Goal: Task Accomplishment & Management: Use online tool/utility

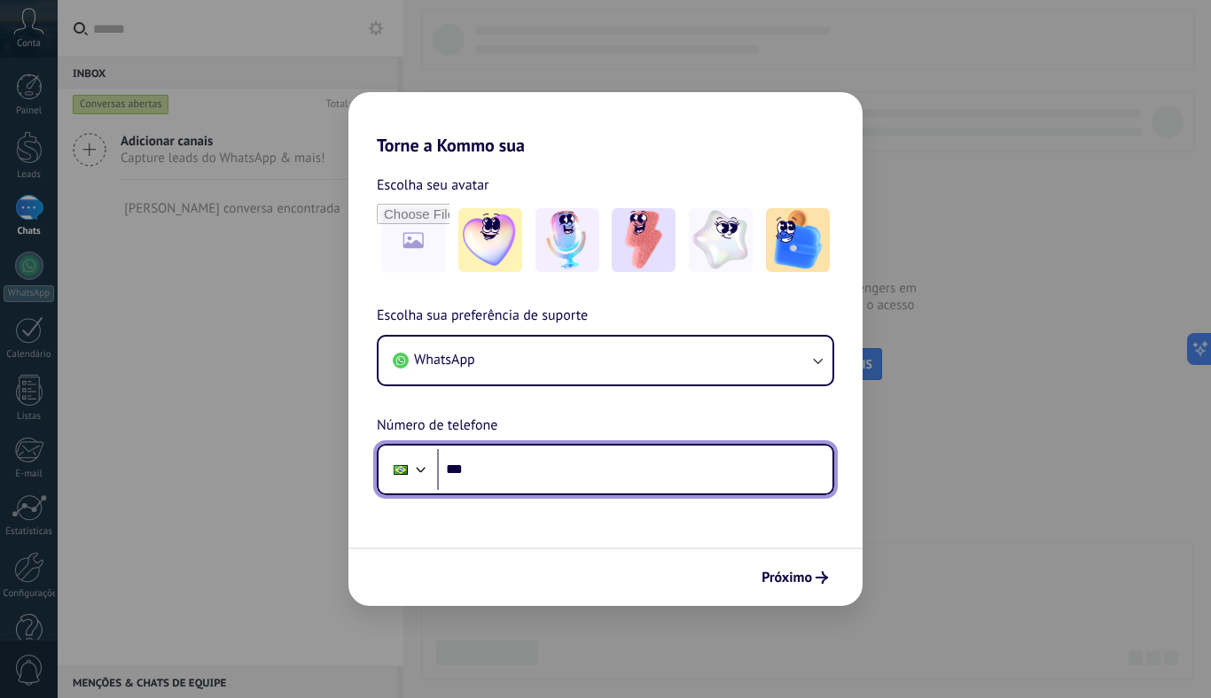
click at [564, 477] on input "***" at bounding box center [634, 469] width 395 height 41
type input "**********"
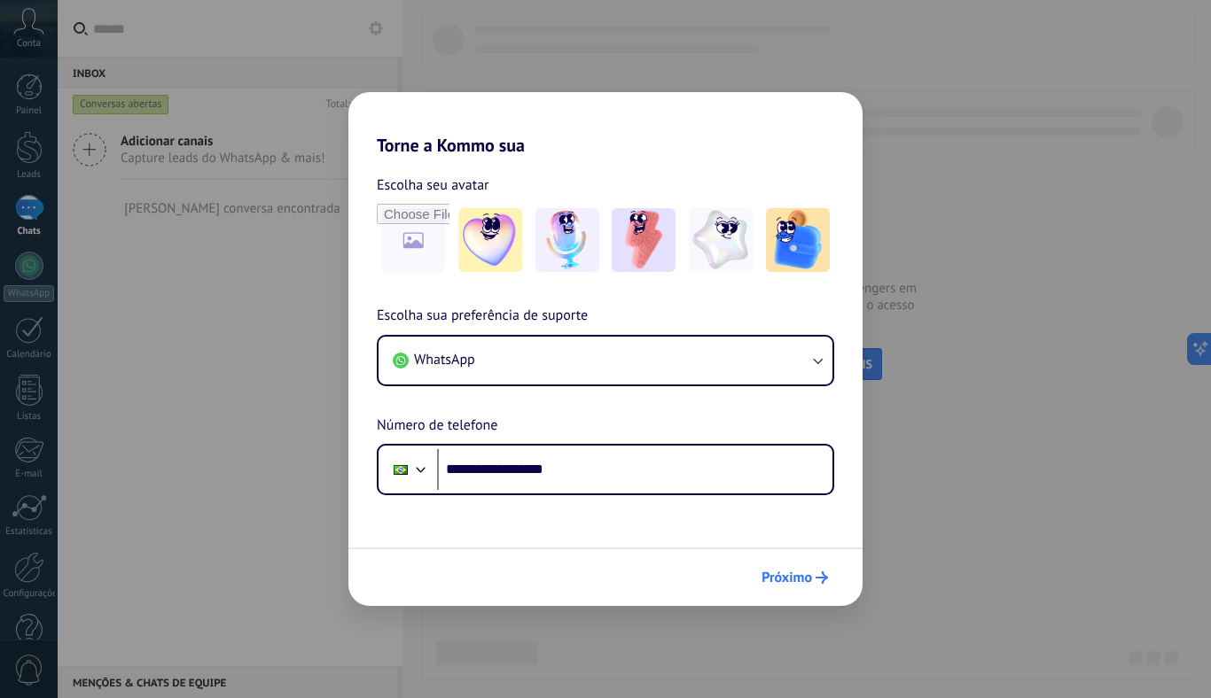
click at [801, 587] on button "Próximo" at bounding box center [794, 578] width 82 height 30
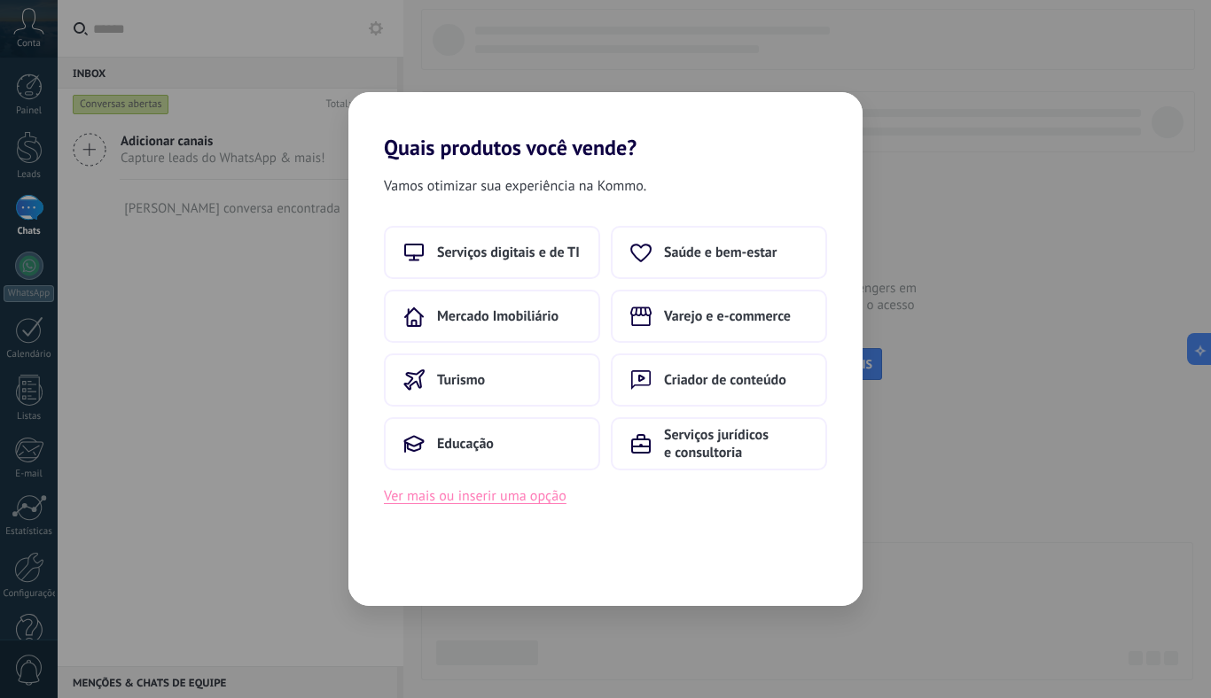
click at [519, 494] on button "Ver mais ou inserir uma opção" at bounding box center [475, 496] width 183 height 23
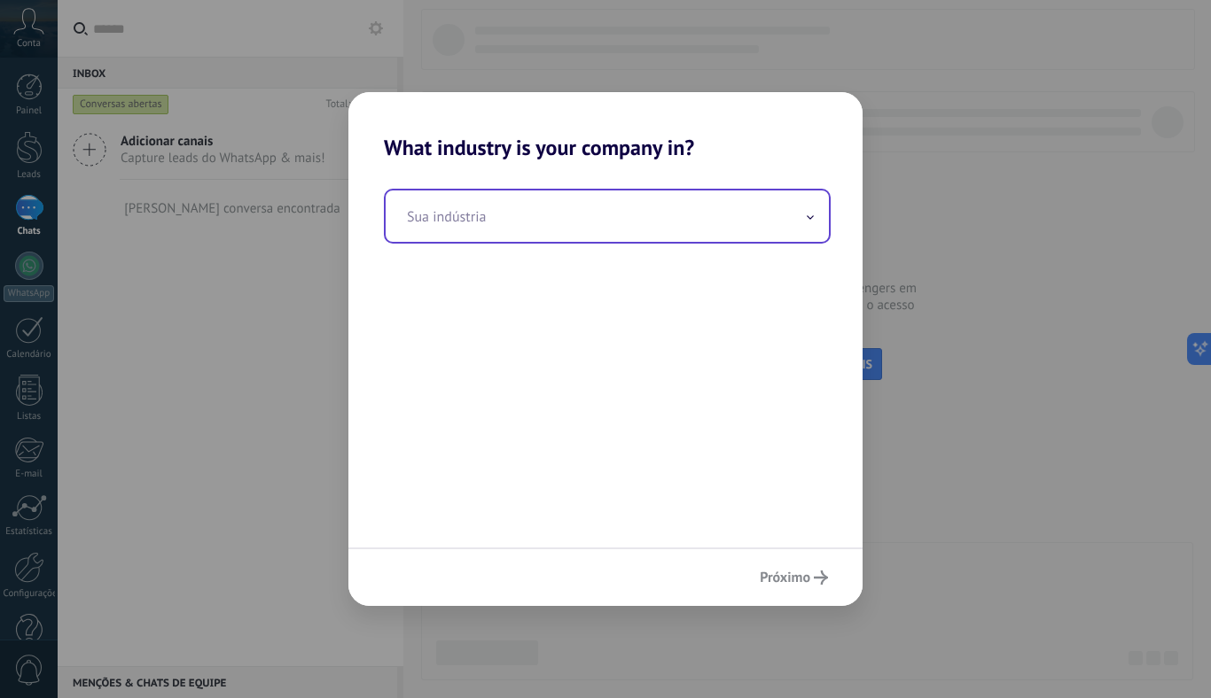
click at [600, 222] on input "text" at bounding box center [607, 216] width 443 height 51
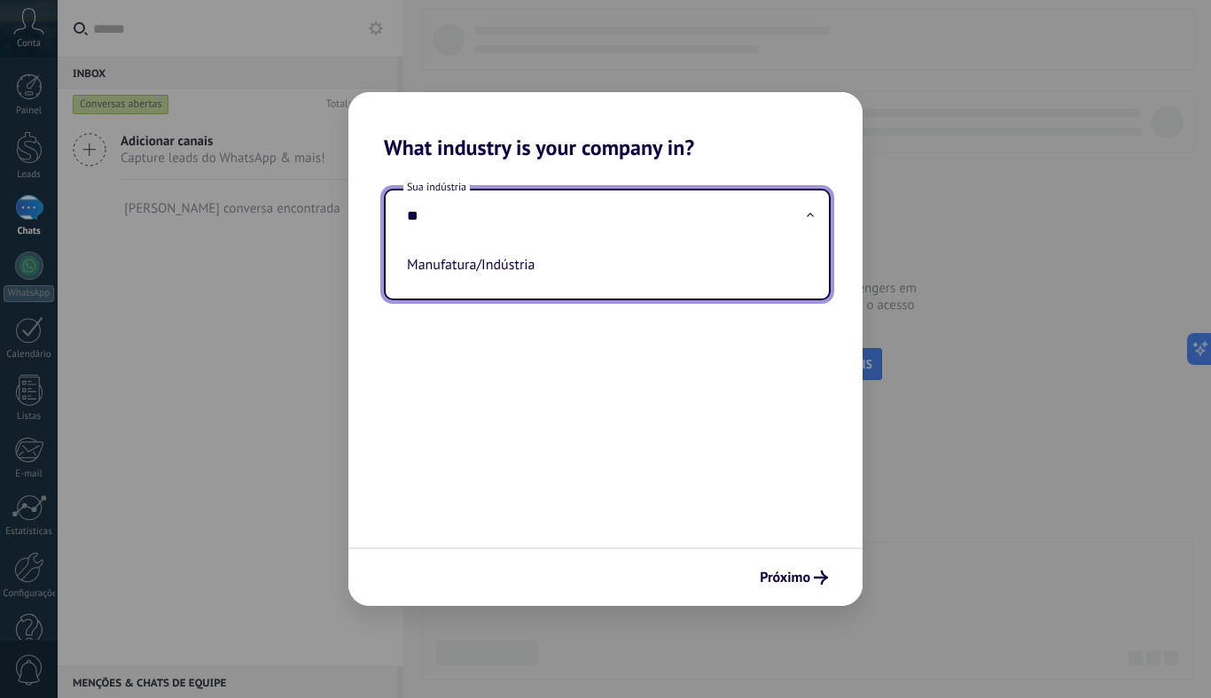
type input "*"
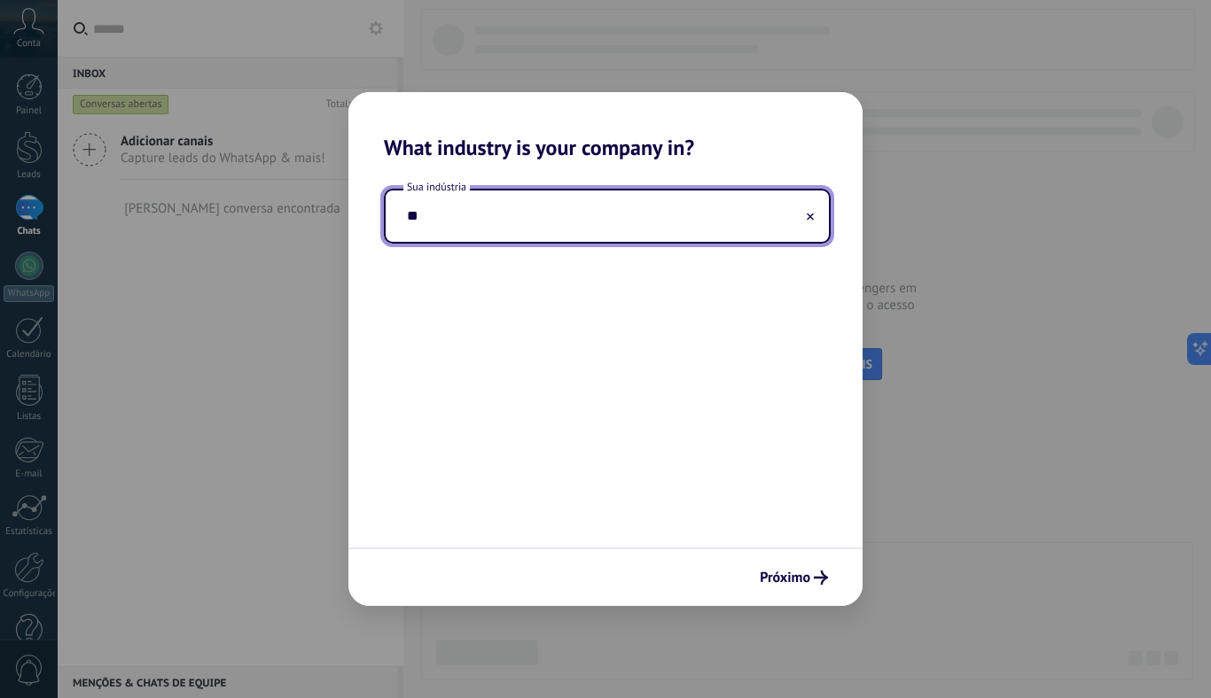
type input "*"
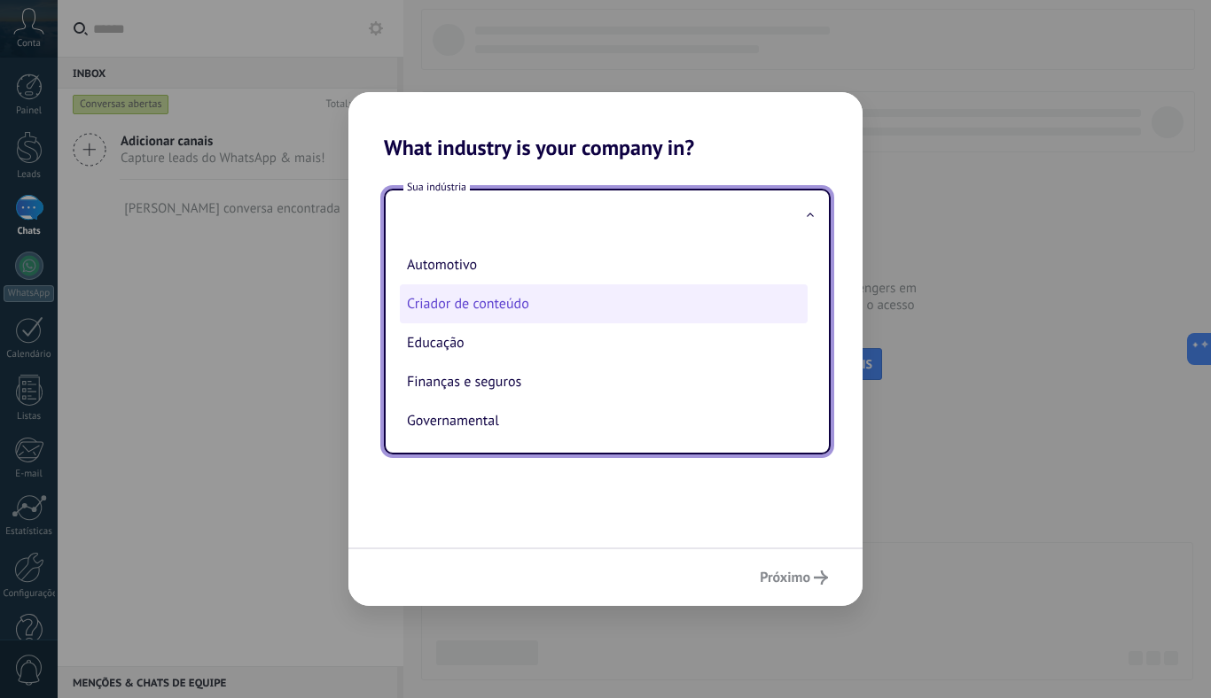
click at [562, 316] on li "Criador de conteúdo" at bounding box center [604, 304] width 408 height 39
type input "**********"
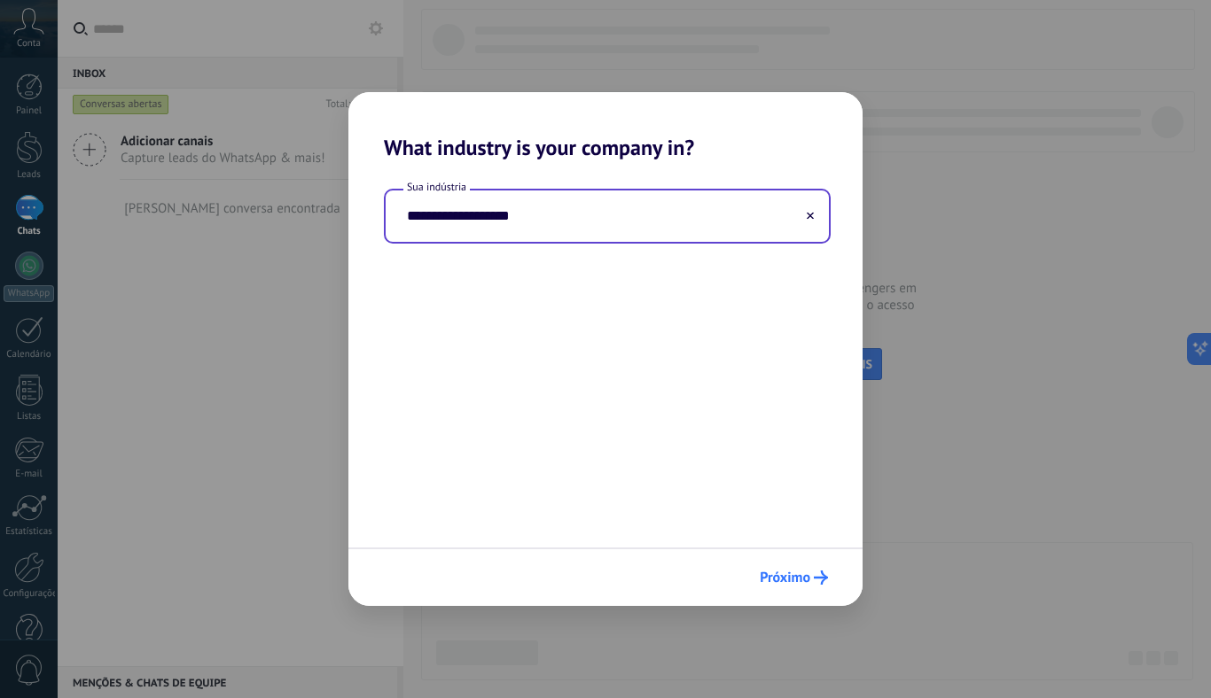
click at [769, 568] on button "Próximo" at bounding box center [794, 578] width 84 height 30
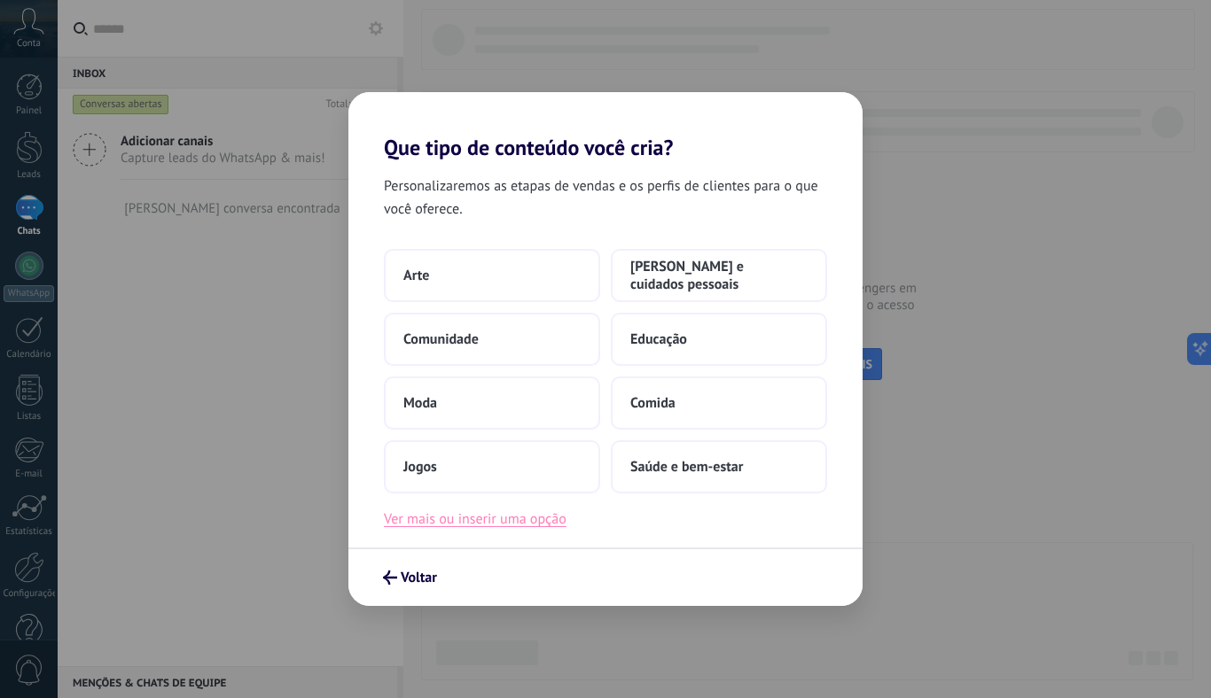
click at [468, 520] on button "Ver mais ou inserir uma opção" at bounding box center [475, 519] width 183 height 23
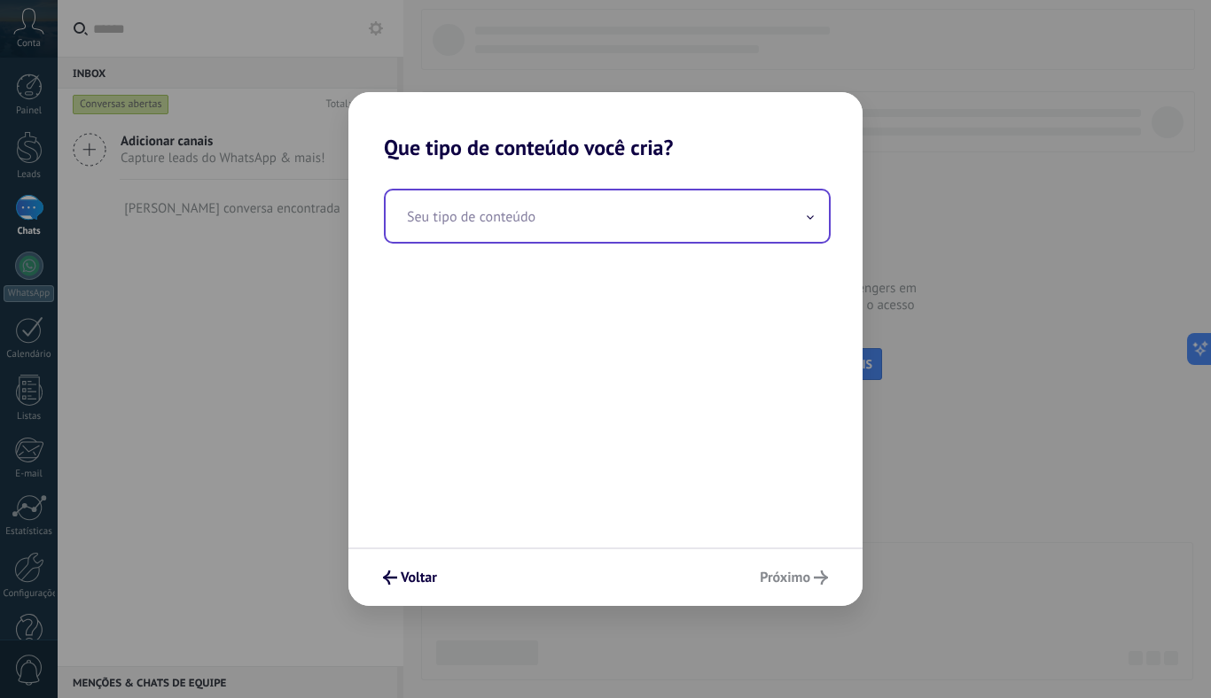
click at [555, 240] on input "text" at bounding box center [607, 216] width 443 height 51
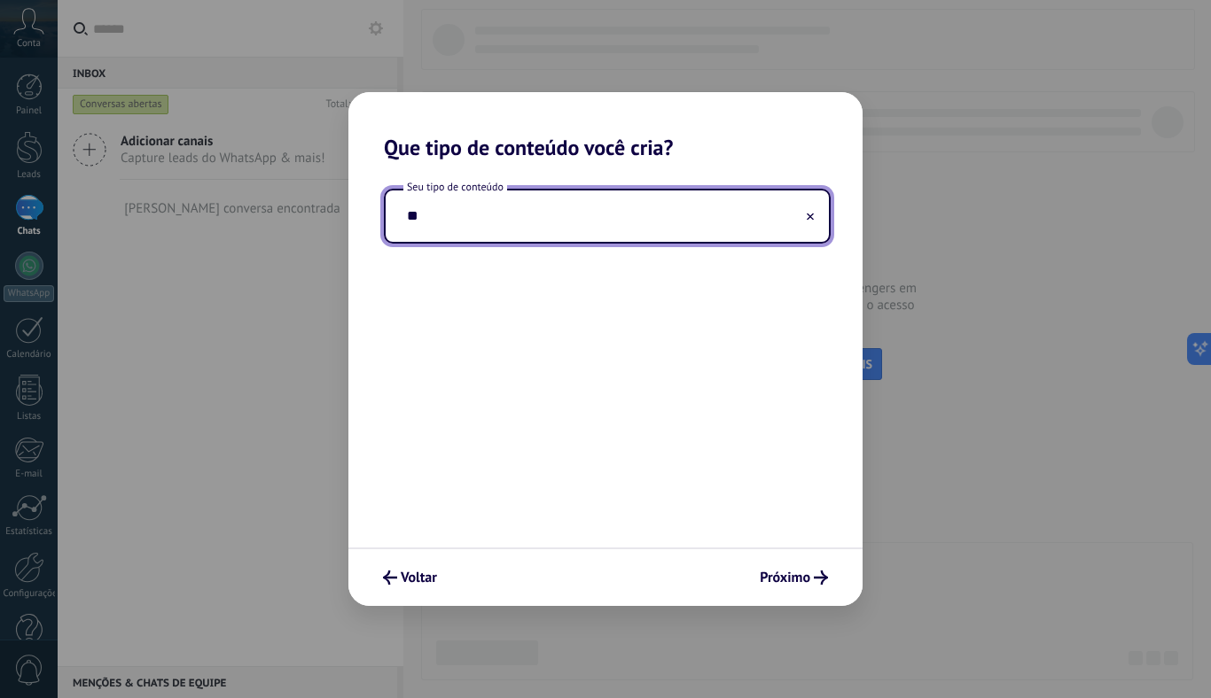
type input "*"
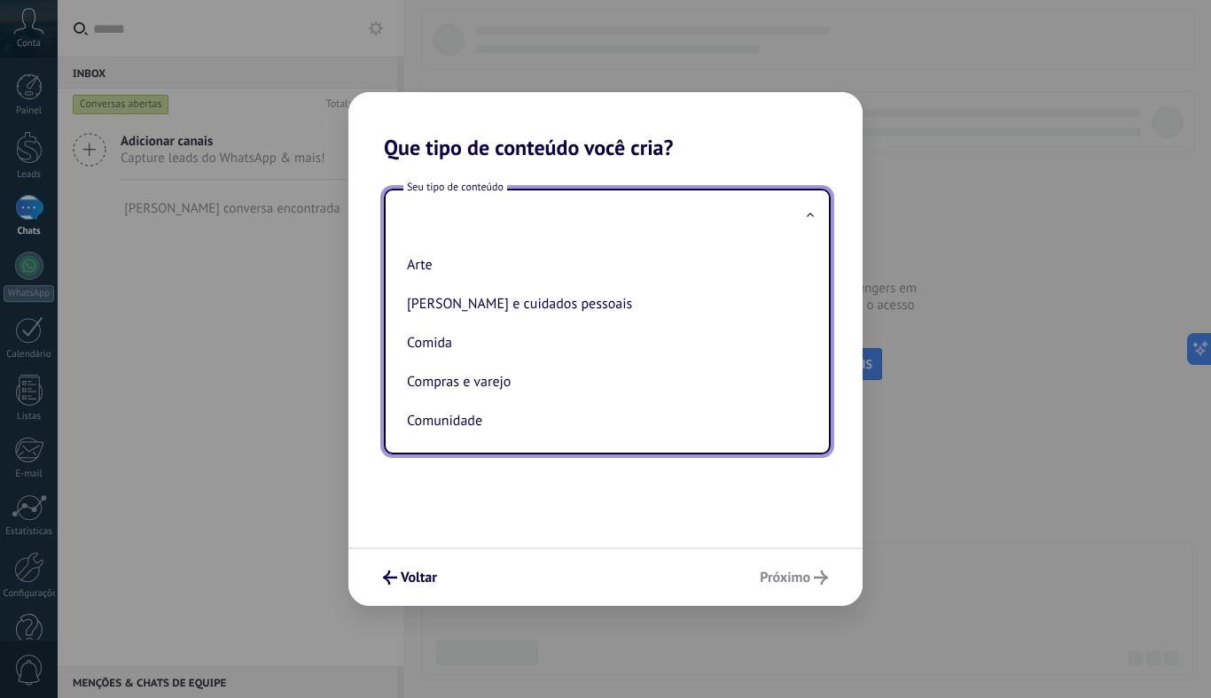
type input "*"
click at [486, 500] on div "Seu tipo de conteúdo Arte Beleza e cuidados pessoais Comida Compras e varejo Co…" at bounding box center [605, 353] width 514 height 387
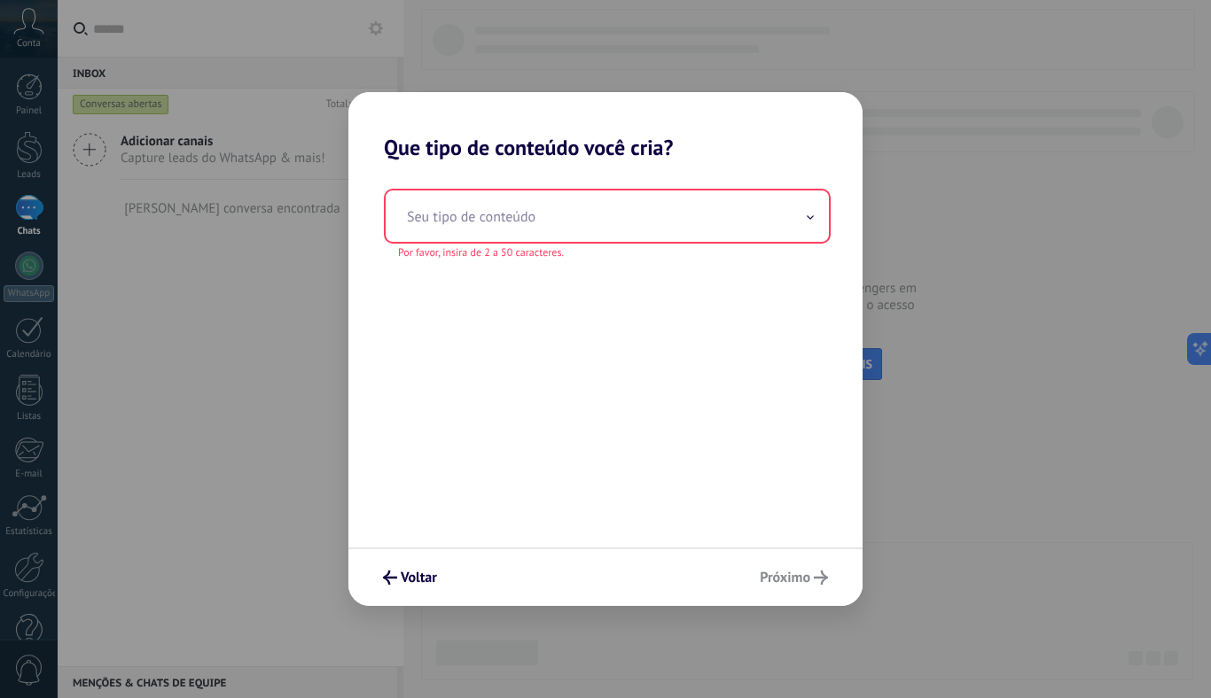
click at [785, 577] on div "Voltar Próximo" at bounding box center [605, 577] width 514 height 59
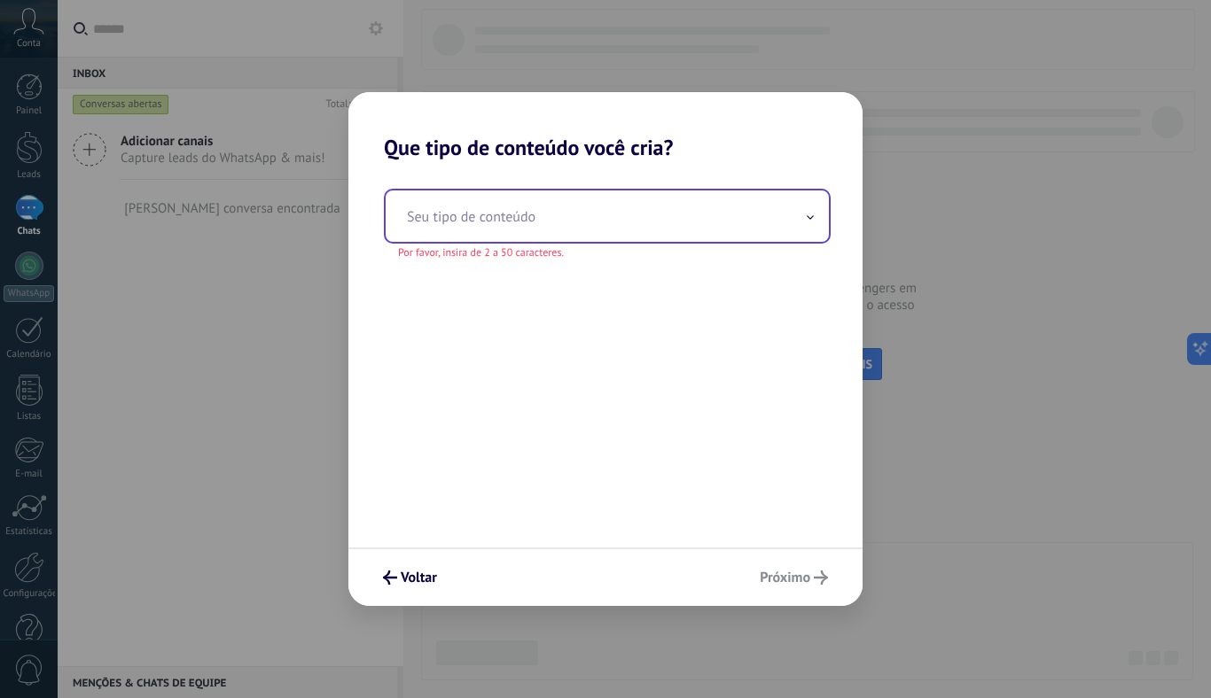
click at [696, 232] on input "text" at bounding box center [607, 216] width 443 height 51
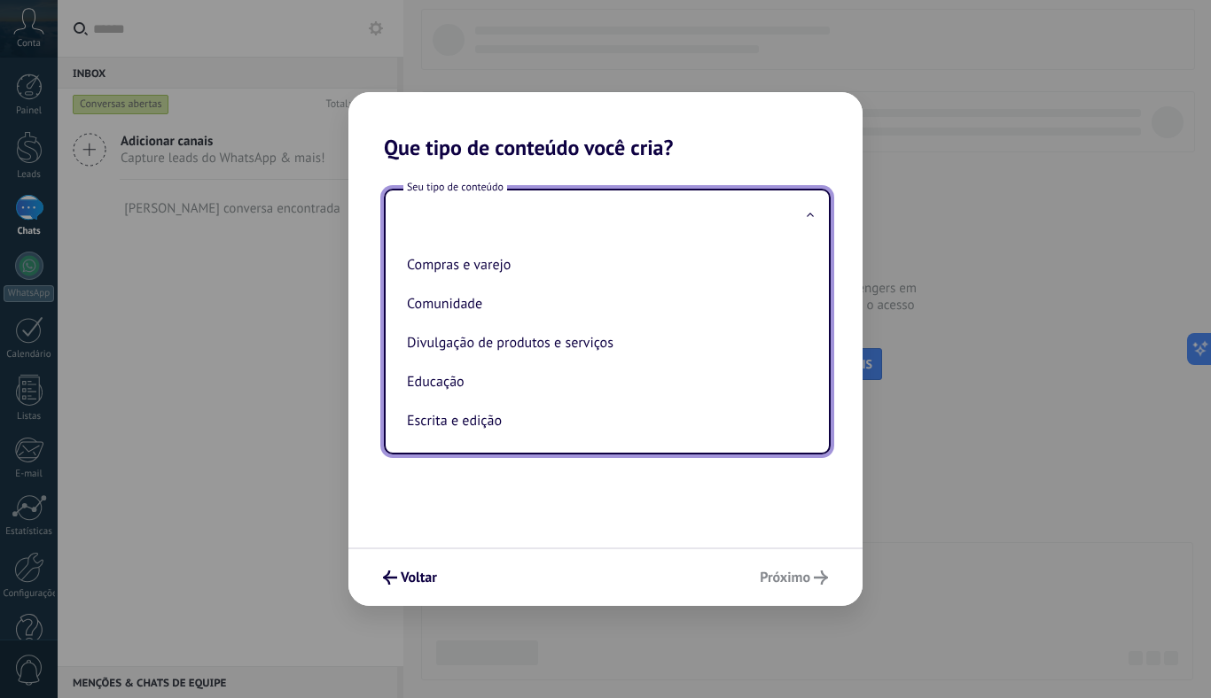
scroll to position [127, 0]
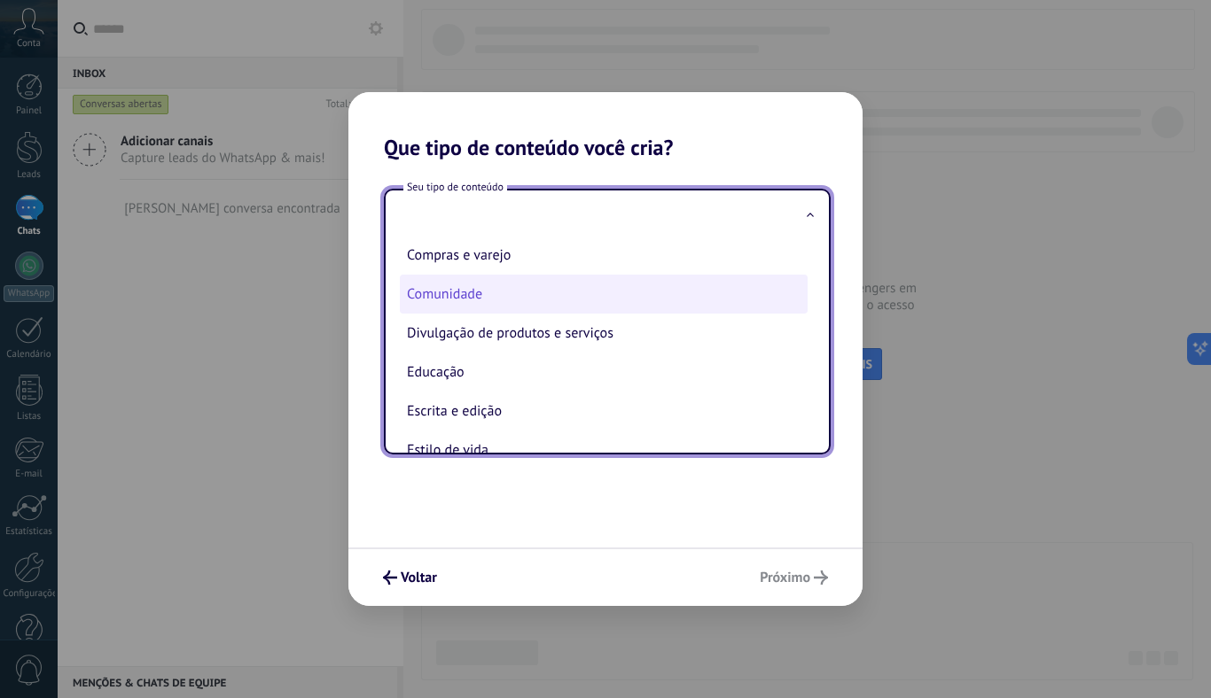
click at [652, 297] on li "Comunidade" at bounding box center [604, 294] width 408 height 39
type input "**********"
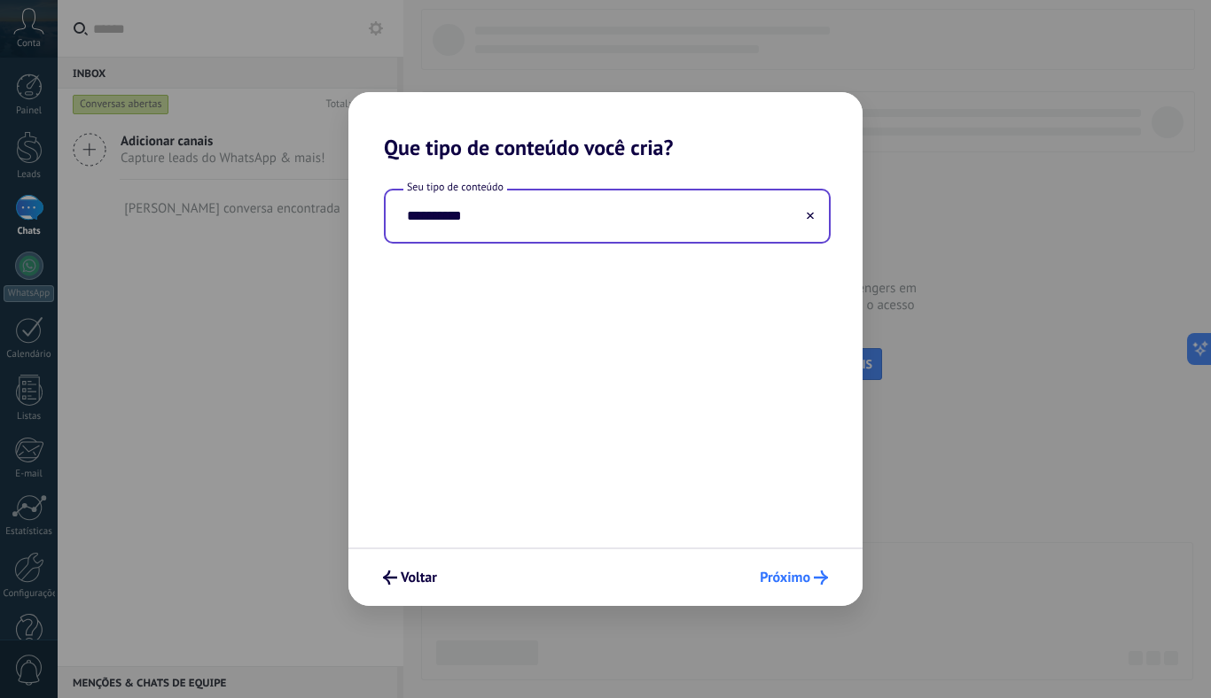
click at [788, 566] on button "Próximo" at bounding box center [794, 578] width 84 height 30
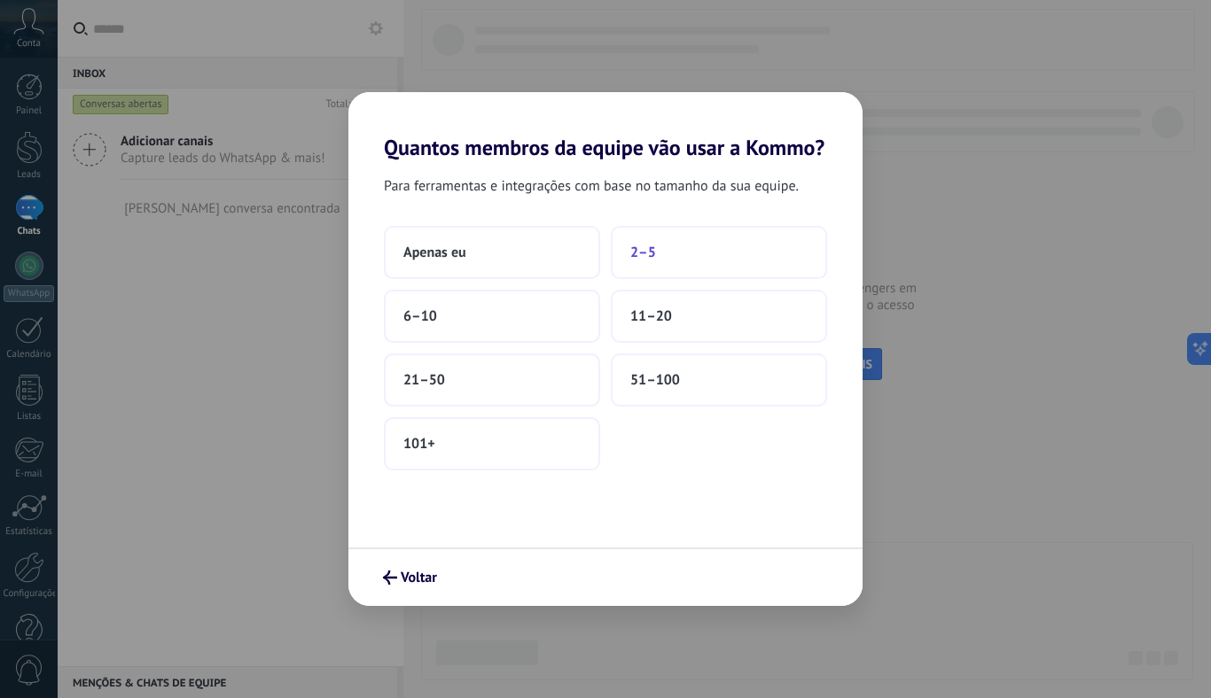
click at [707, 265] on button "2–5" at bounding box center [719, 252] width 216 height 53
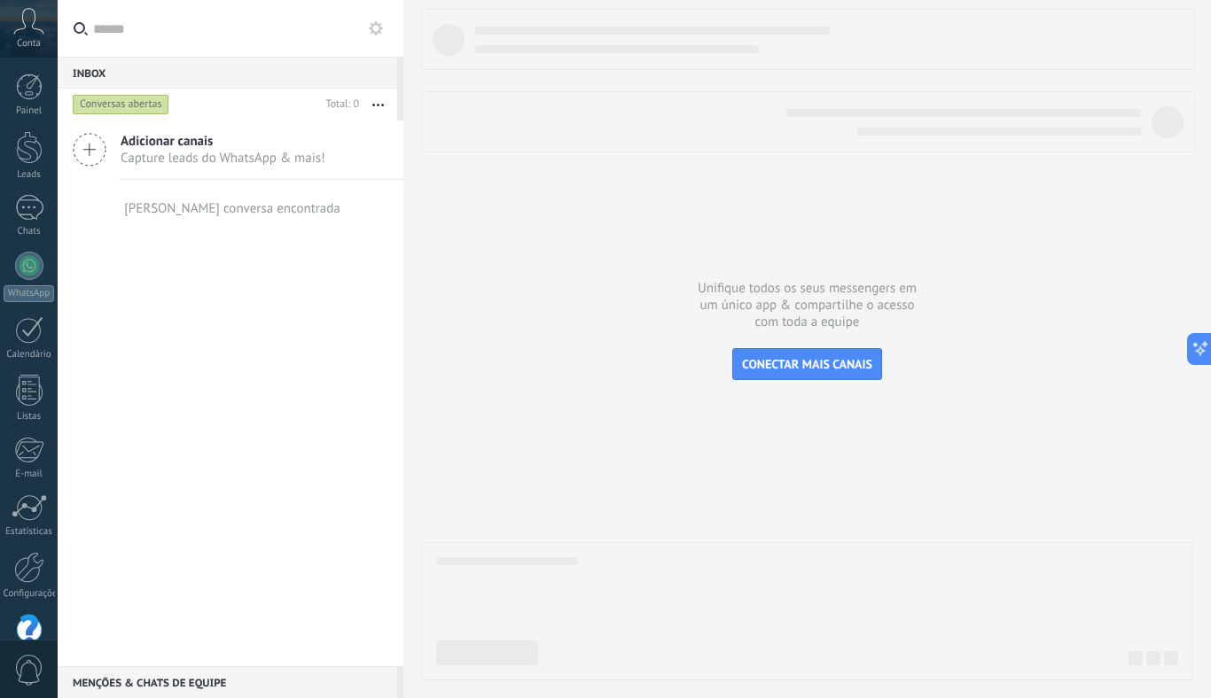
scroll to position [39, 0]
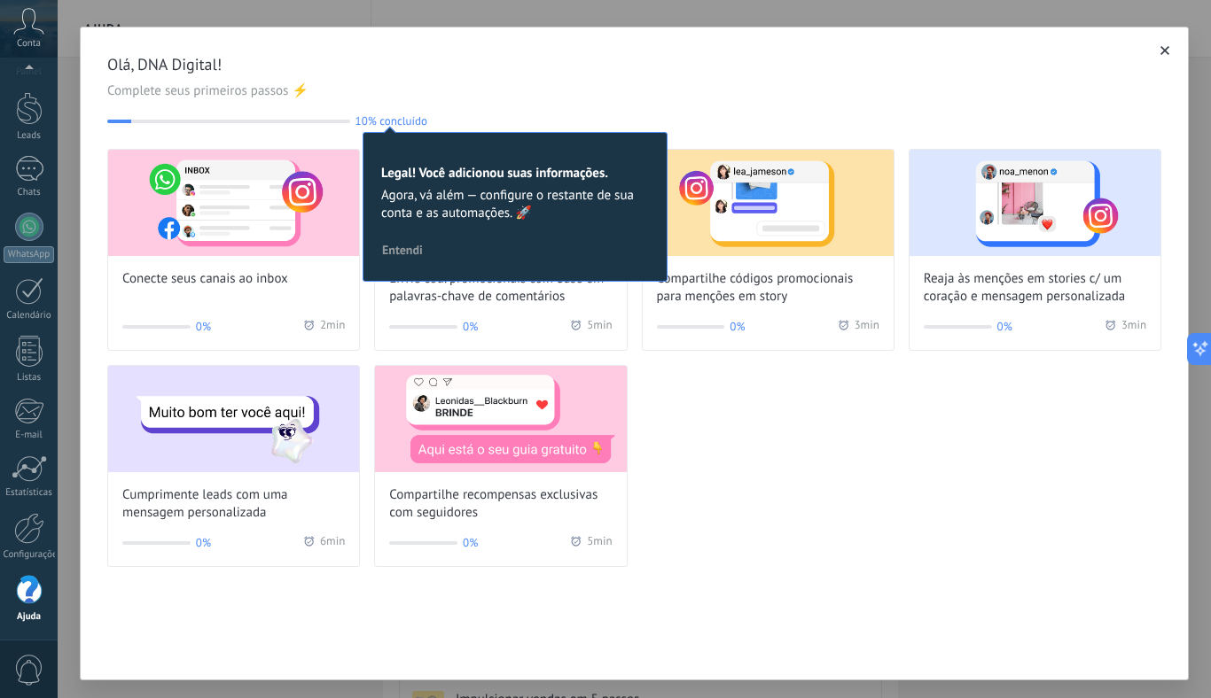
click at [416, 253] on span "Entendi" at bounding box center [402, 250] width 41 height 12
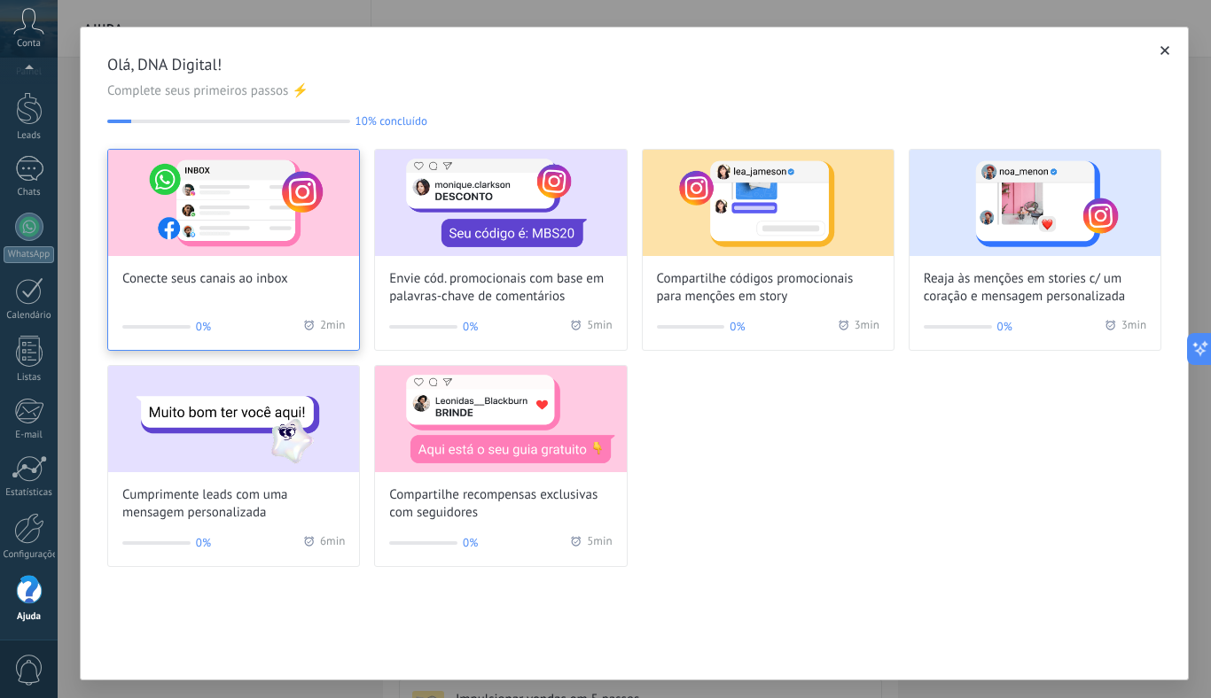
click at [312, 282] on div "Conecte seus canais ao inbox" at bounding box center [233, 219] width 251 height 138
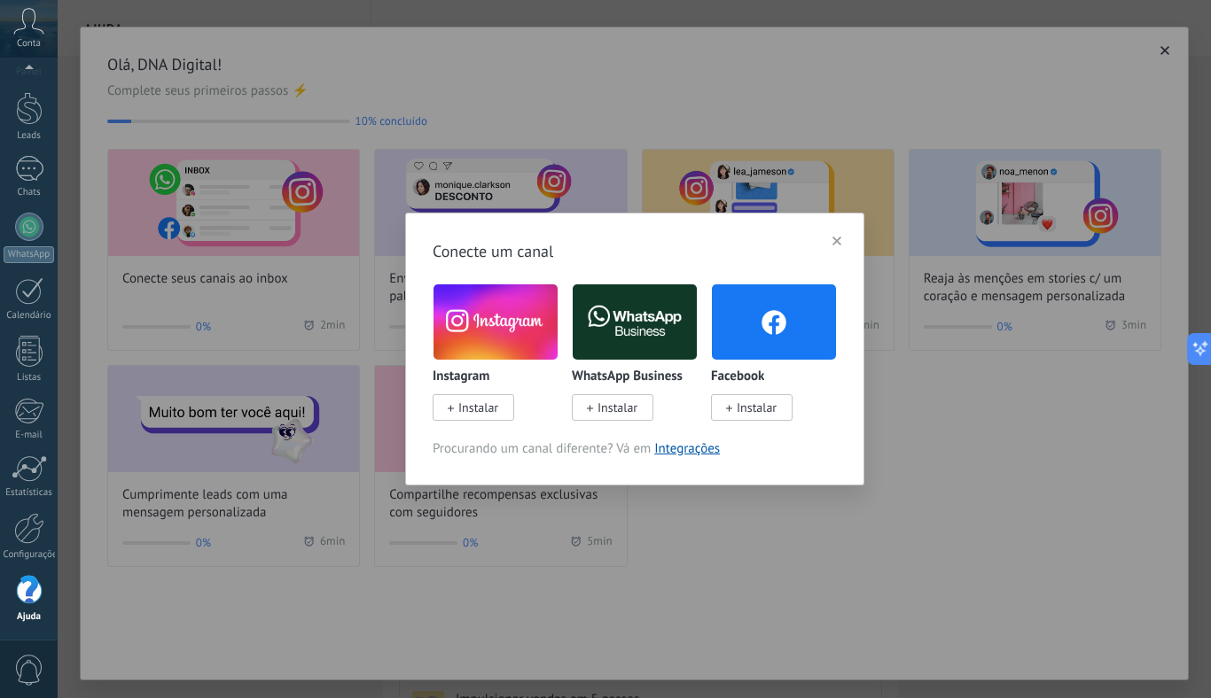
click at [485, 405] on span "Instalar" at bounding box center [478, 408] width 40 height 16
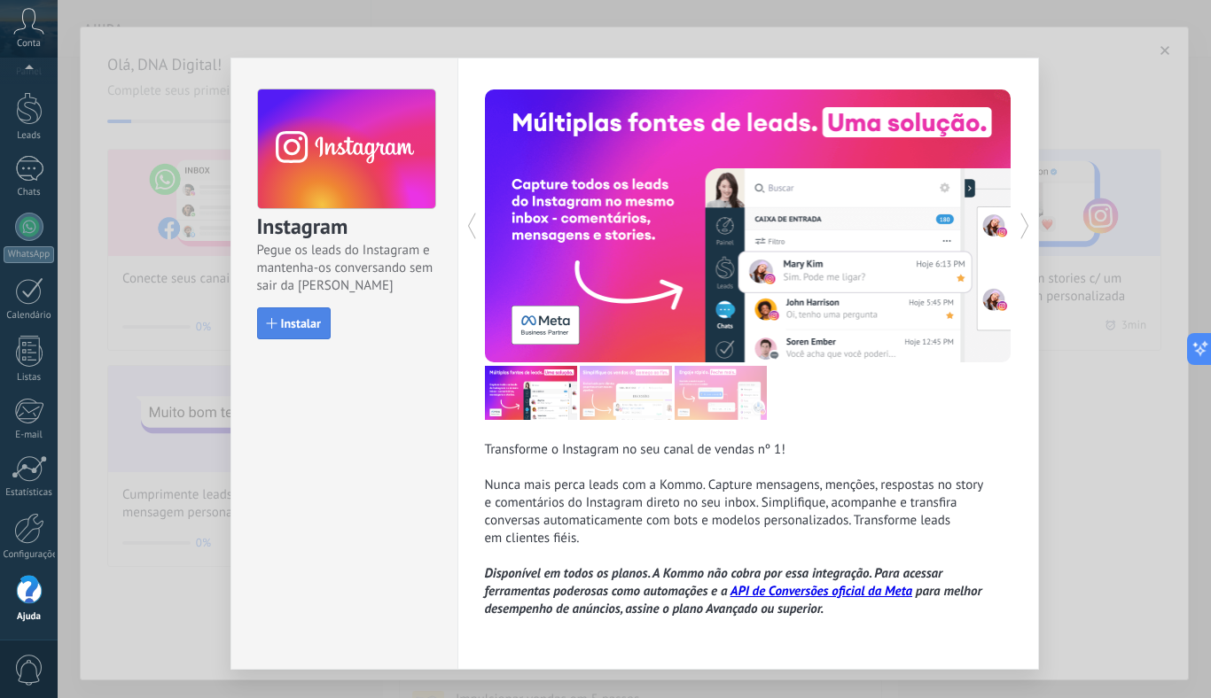
click at [293, 324] on span "Instalar" at bounding box center [301, 323] width 40 height 12
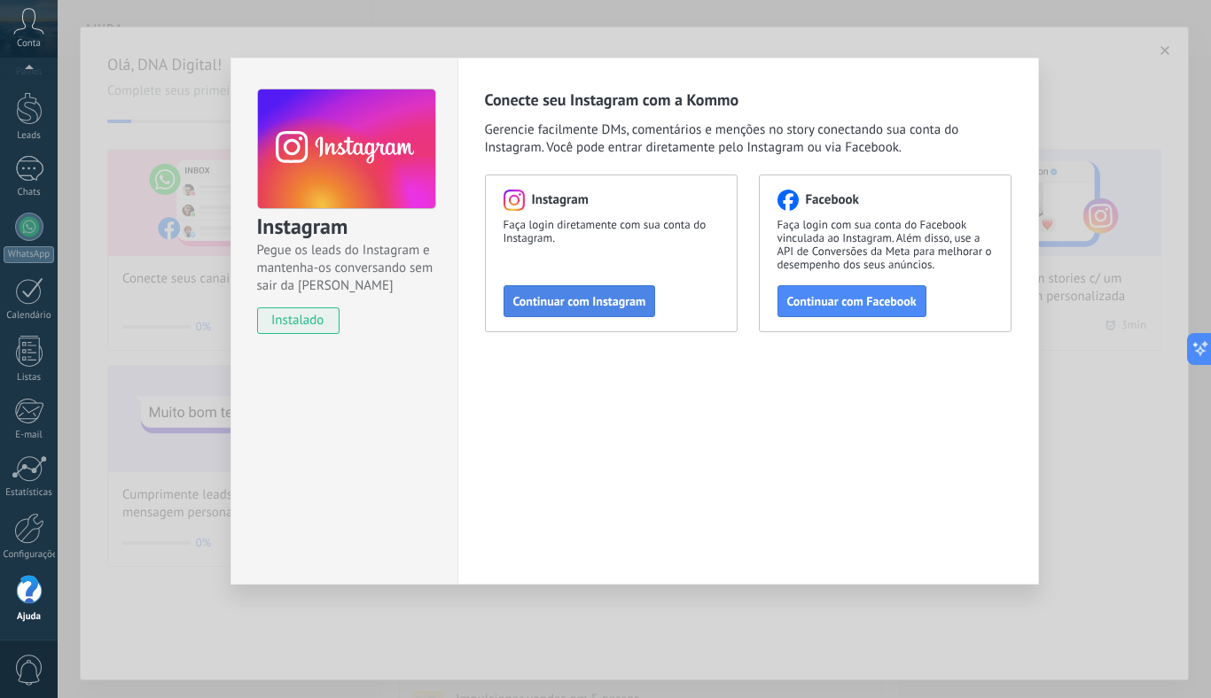
click at [545, 295] on span "Continuar com Instagram" at bounding box center [579, 301] width 133 height 12
click at [606, 303] on span "Continuar com Instagram" at bounding box center [579, 301] width 133 height 12
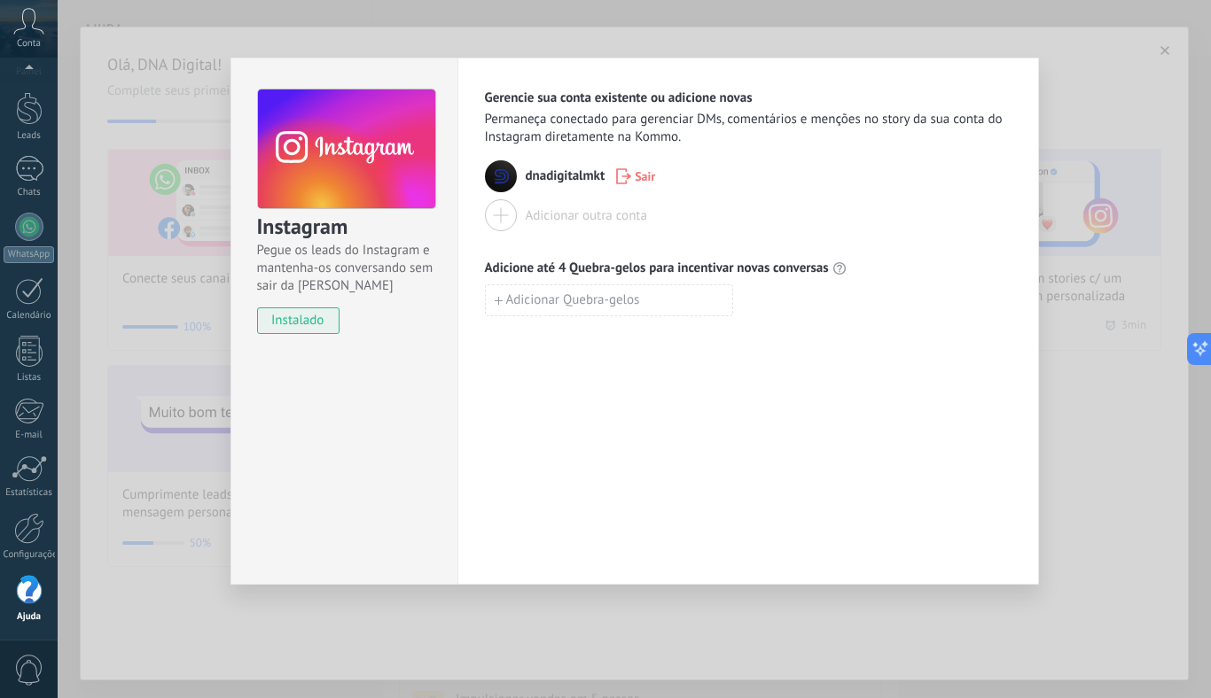
click at [155, 302] on div "Instagram Pegue os leads do Instagram e mantenha-os conversando sem sair da Kom…" at bounding box center [634, 349] width 1153 height 698
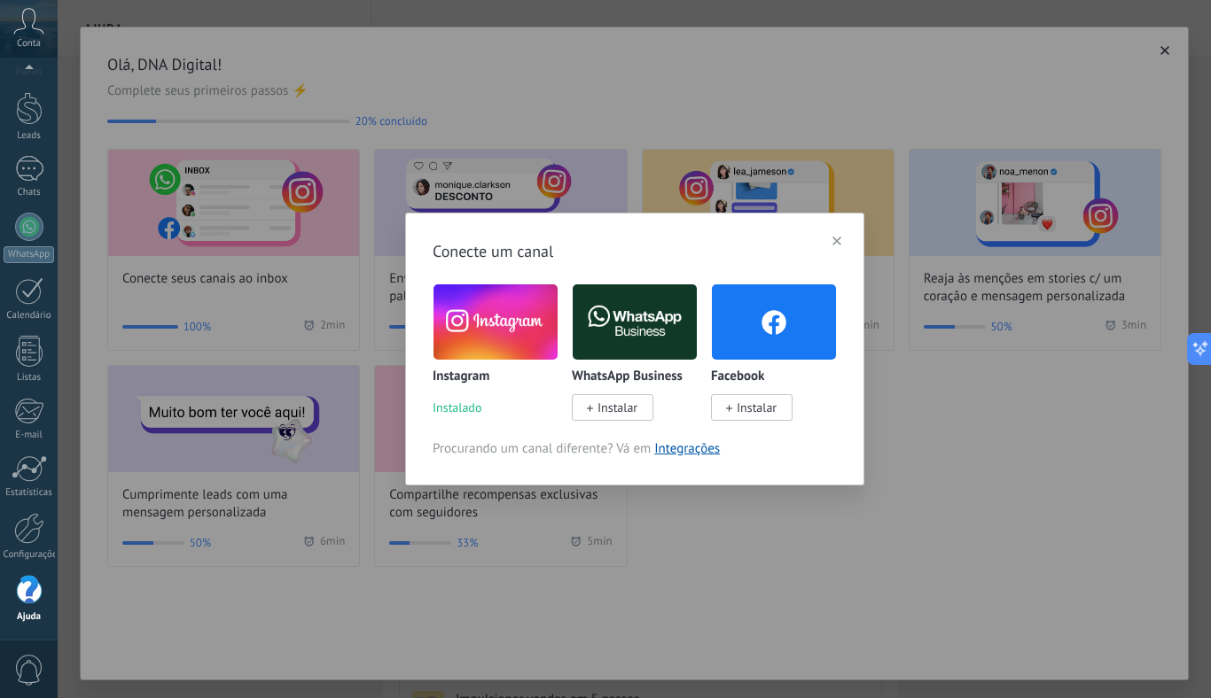
click at [636, 410] on span "Instalar" at bounding box center [617, 408] width 40 height 16
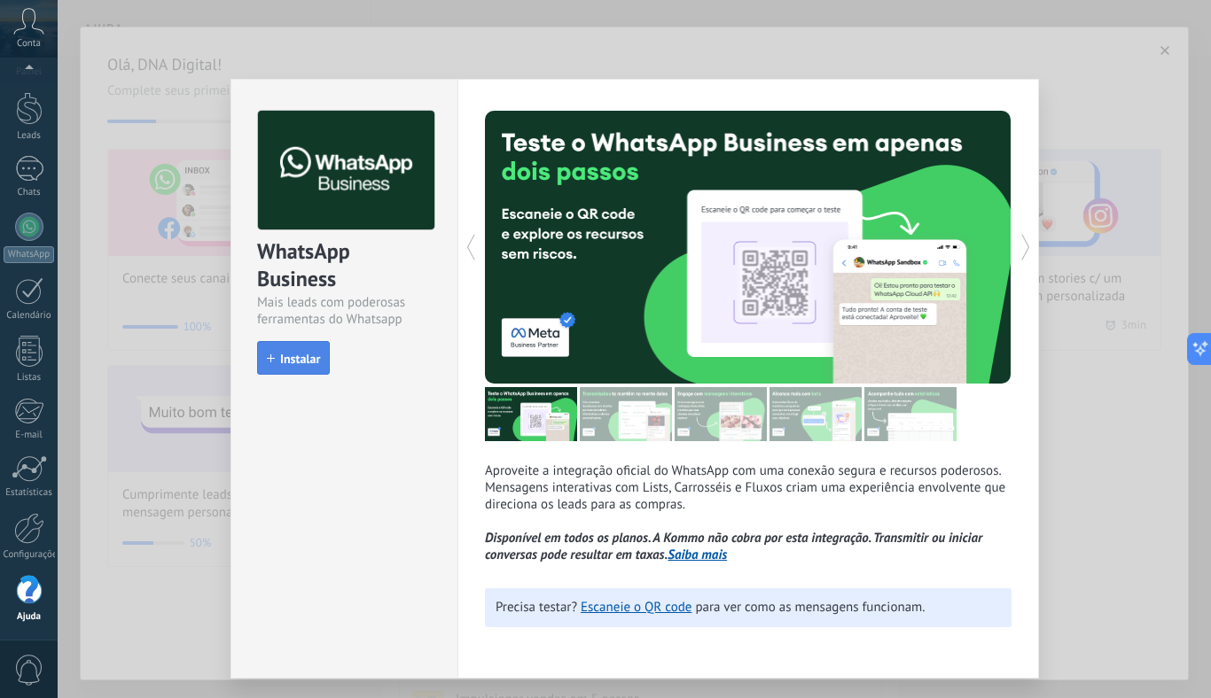
click at [307, 366] on button "Instalar" at bounding box center [293, 358] width 73 height 34
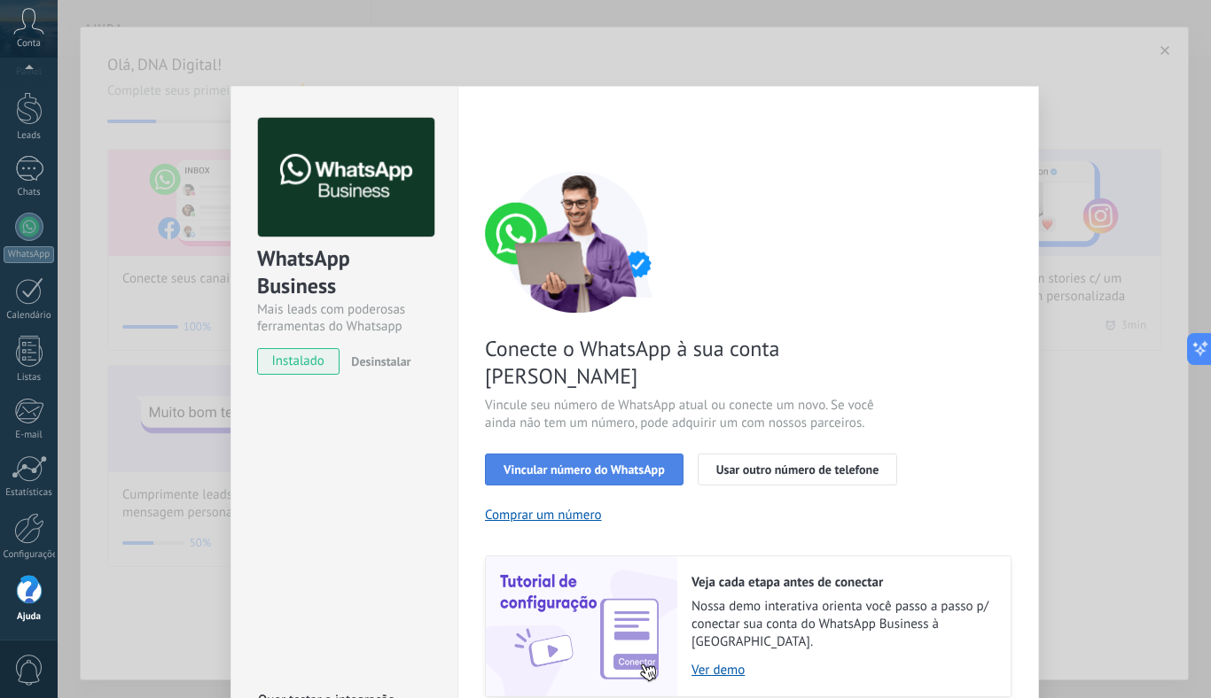
click at [553, 454] on button "Vincular número do WhatsApp" at bounding box center [584, 470] width 199 height 32
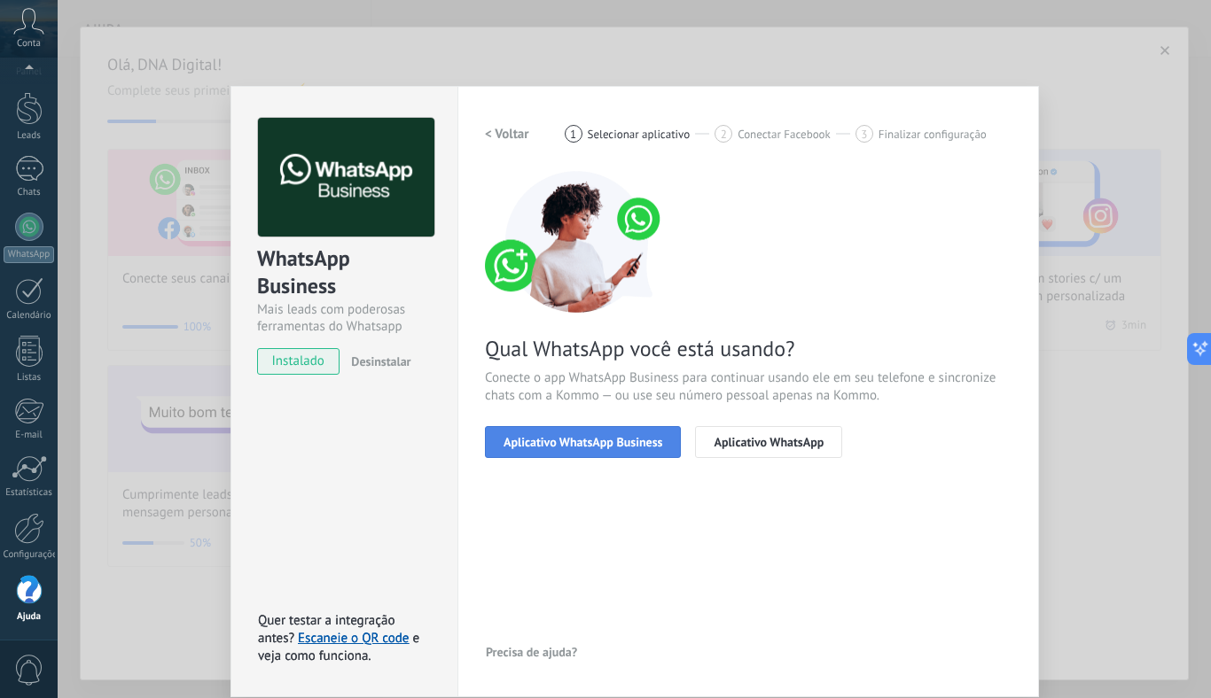
click at [562, 433] on button "Aplicativo WhatsApp Business" at bounding box center [583, 442] width 196 height 32
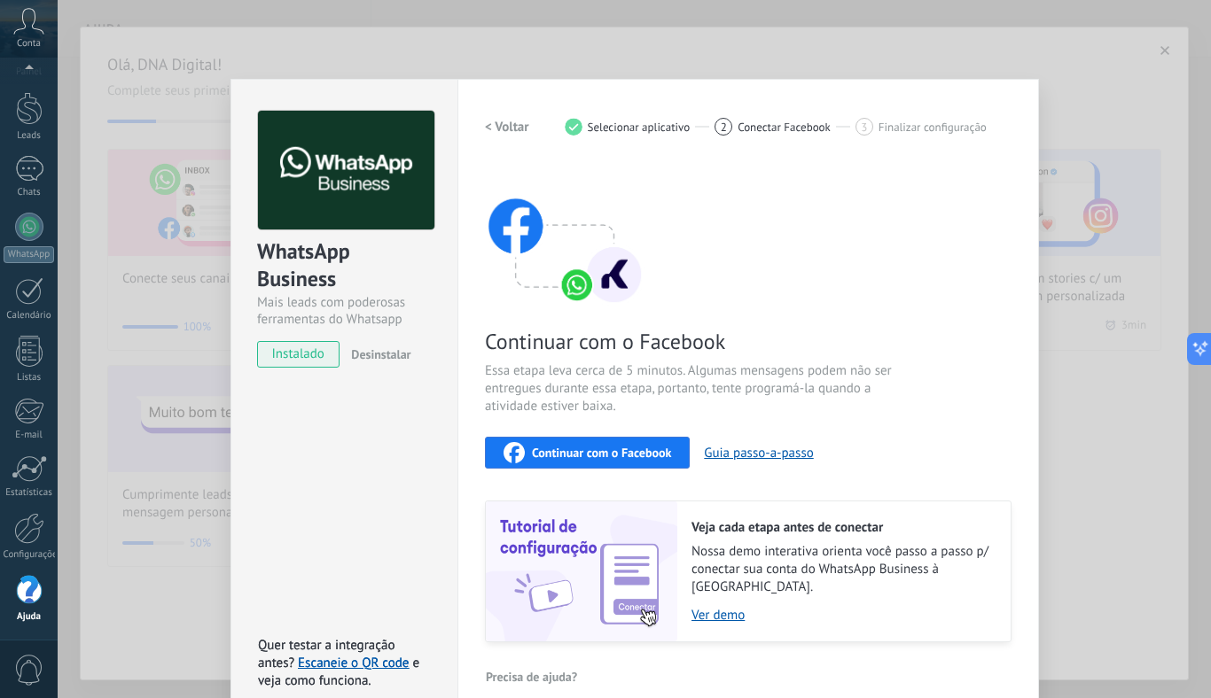
scroll to position [17, 0]
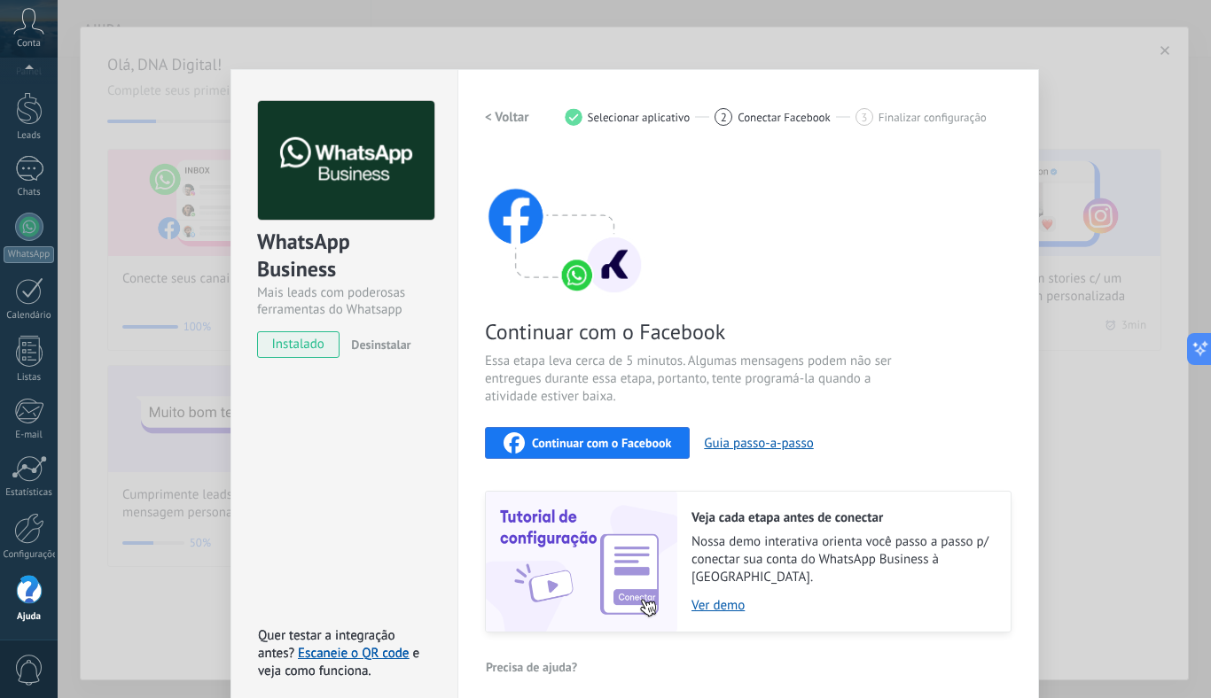
click at [594, 441] on span "Continuar com o Facebook" at bounding box center [601, 443] width 139 height 12
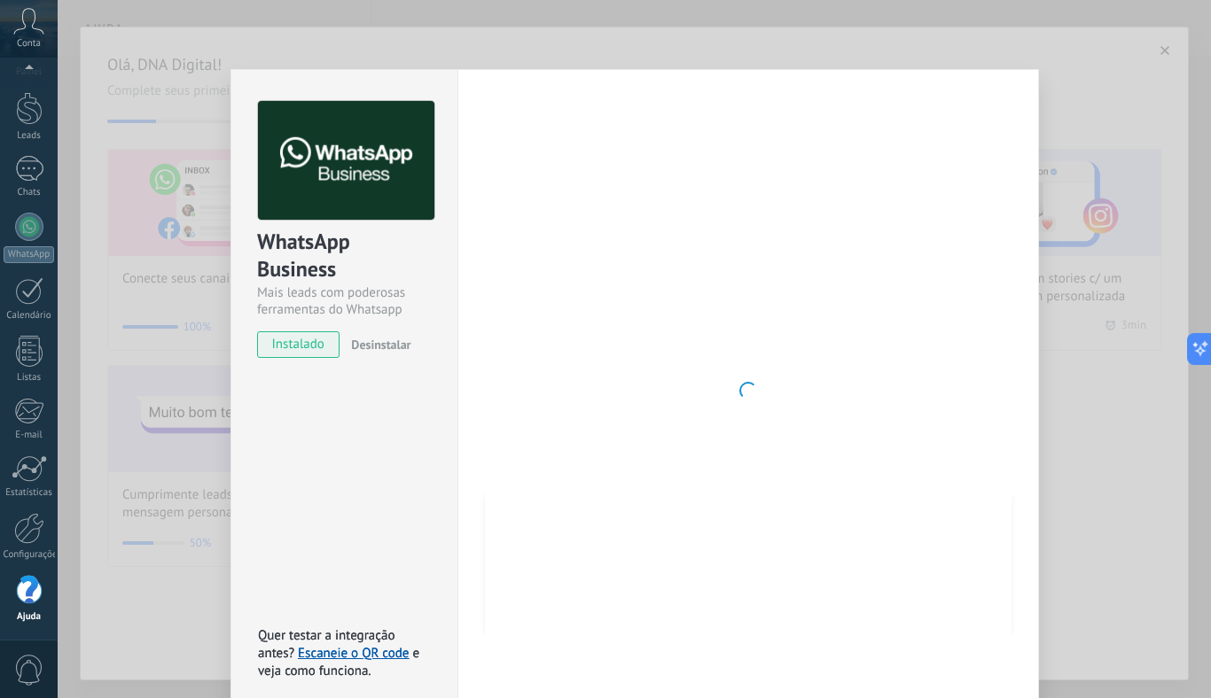
click at [675, 453] on div at bounding box center [748, 391] width 527 height 580
click at [976, 425] on div at bounding box center [748, 391] width 527 height 580
click at [1121, 270] on div "WhatsApp Business Mais leads com poderosas ferramentas do Whatsapp instalado De…" at bounding box center [634, 349] width 1153 height 698
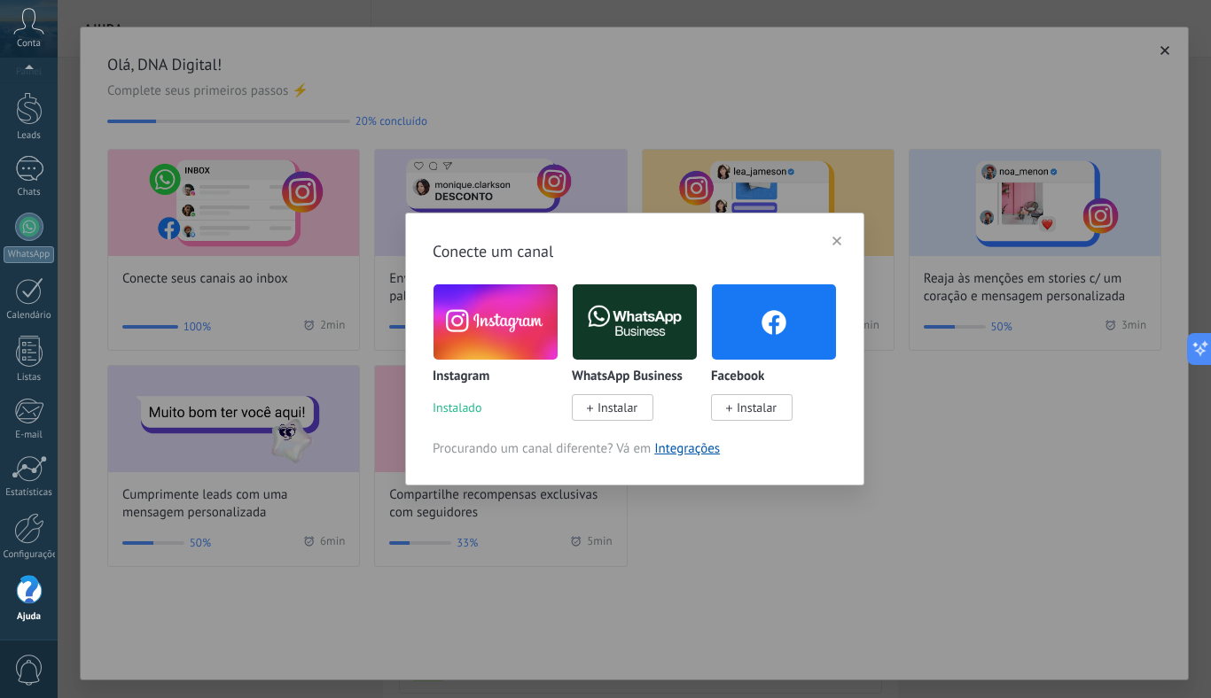
click at [639, 392] on div "WhatsApp Business Instalar" at bounding box center [635, 393] width 126 height 47
click at [629, 410] on span "Instalar" at bounding box center [617, 408] width 40 height 16
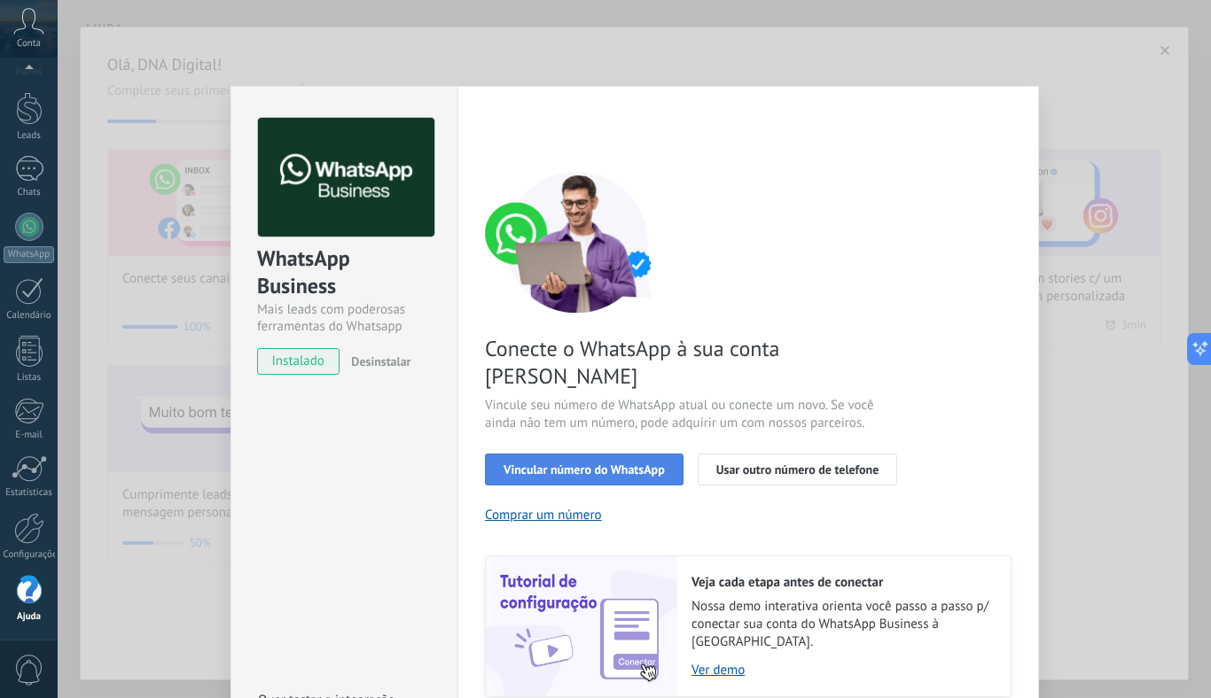
click at [600, 464] on span "Vincular número do WhatsApp" at bounding box center [583, 470] width 161 height 12
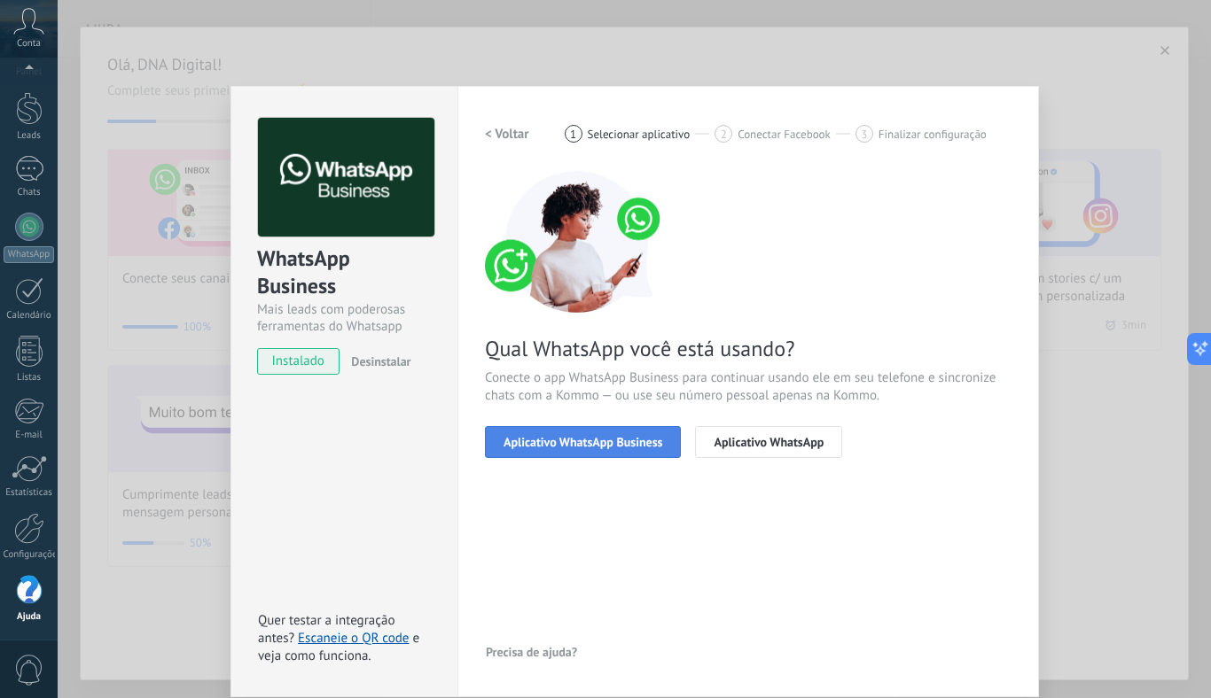
click at [606, 438] on span "Aplicativo WhatsApp Business" at bounding box center [582, 442] width 159 height 12
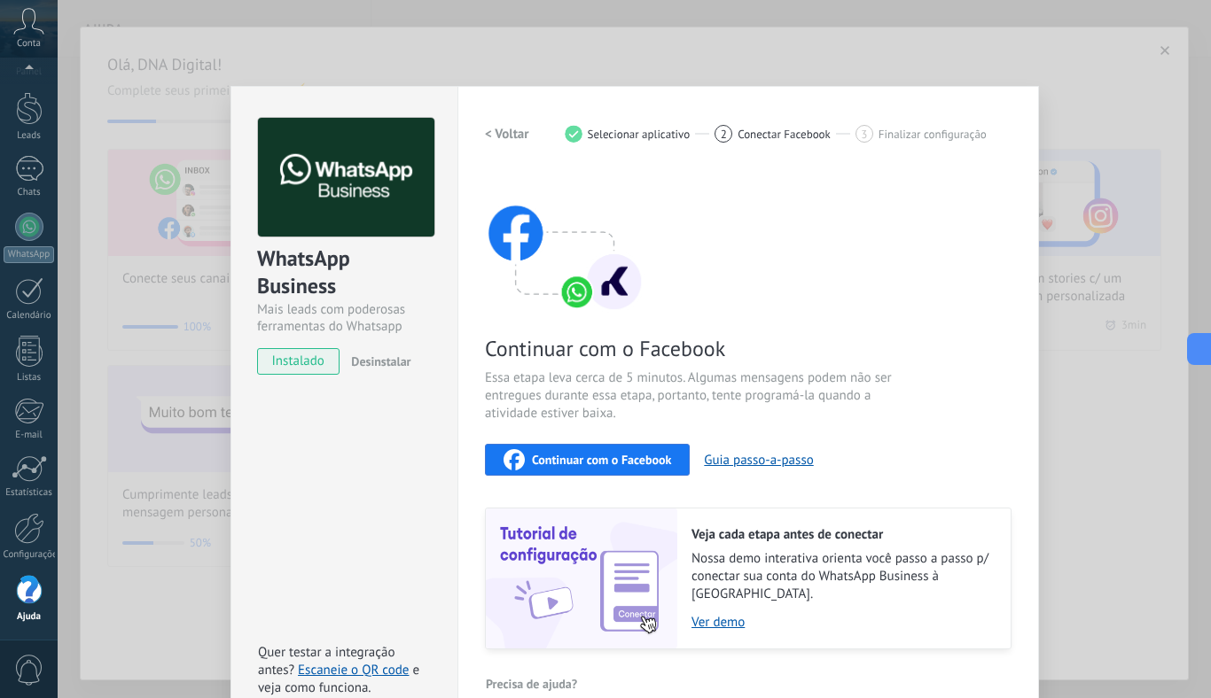
click at [607, 455] on span "Continuar com o Facebook" at bounding box center [601, 460] width 139 height 12
click at [778, 131] on span "Conectar Facebook" at bounding box center [783, 134] width 93 height 13
click at [626, 150] on div "< Voltar 1 Selecionar aplicativo 2 Conectar Facebook 3 Finalizar configuração C…" at bounding box center [748, 384] width 527 height 532
click at [626, 132] on span "Selecionar aplicativo" at bounding box center [639, 134] width 103 height 13
click at [715, 456] on button "Guia passo-a-passo" at bounding box center [758, 460] width 109 height 17
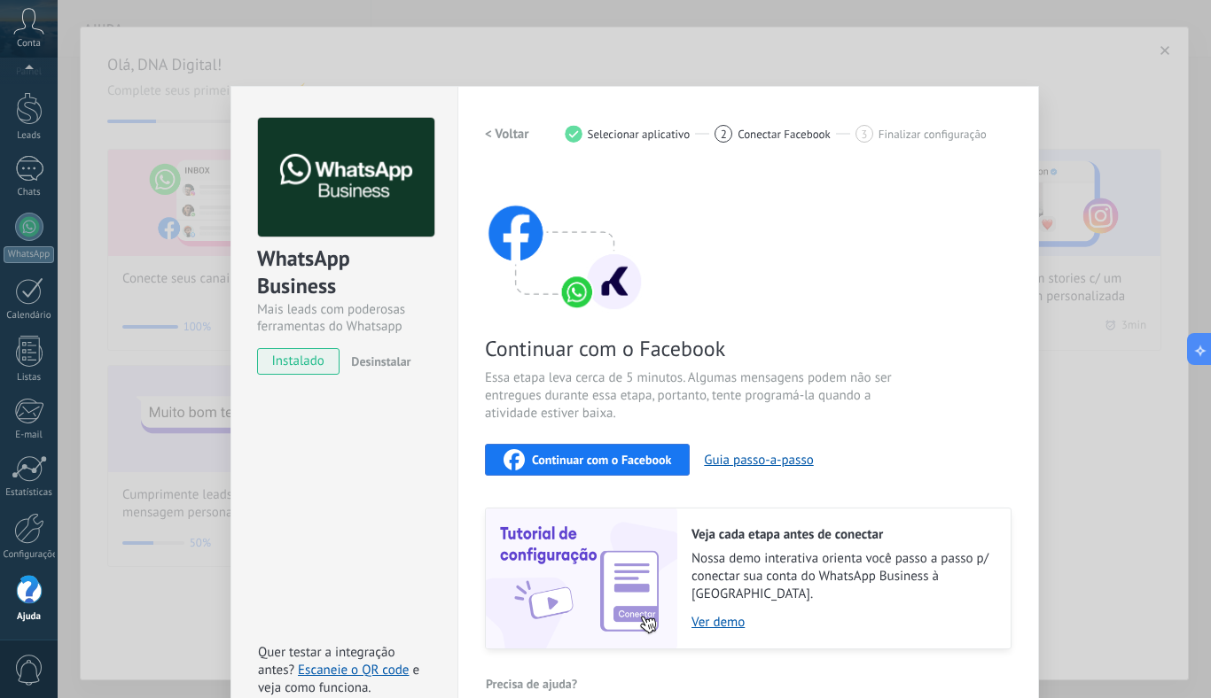
click at [605, 454] on span "Continuar com o Facebook" at bounding box center [601, 460] width 139 height 12
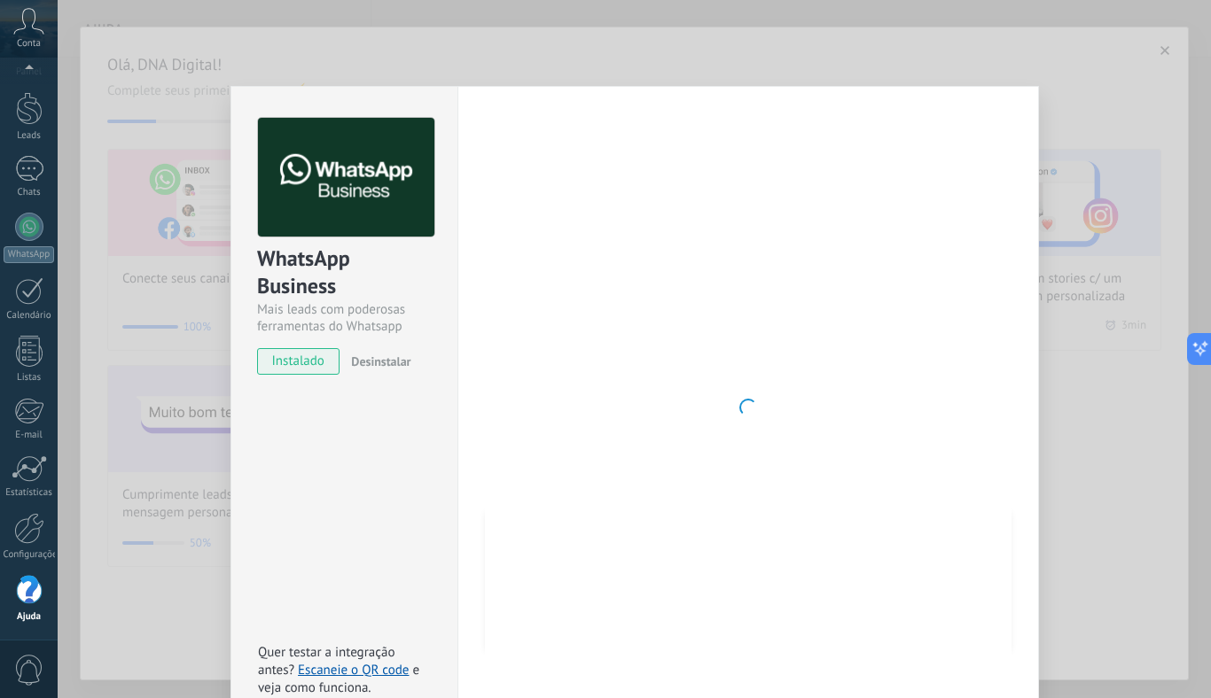
click at [717, 33] on div "WhatsApp Business Mais leads com poderosas ferramentas do Whatsapp instalado De…" at bounding box center [634, 349] width 1153 height 698
